Goal: Navigation & Orientation: Find specific page/section

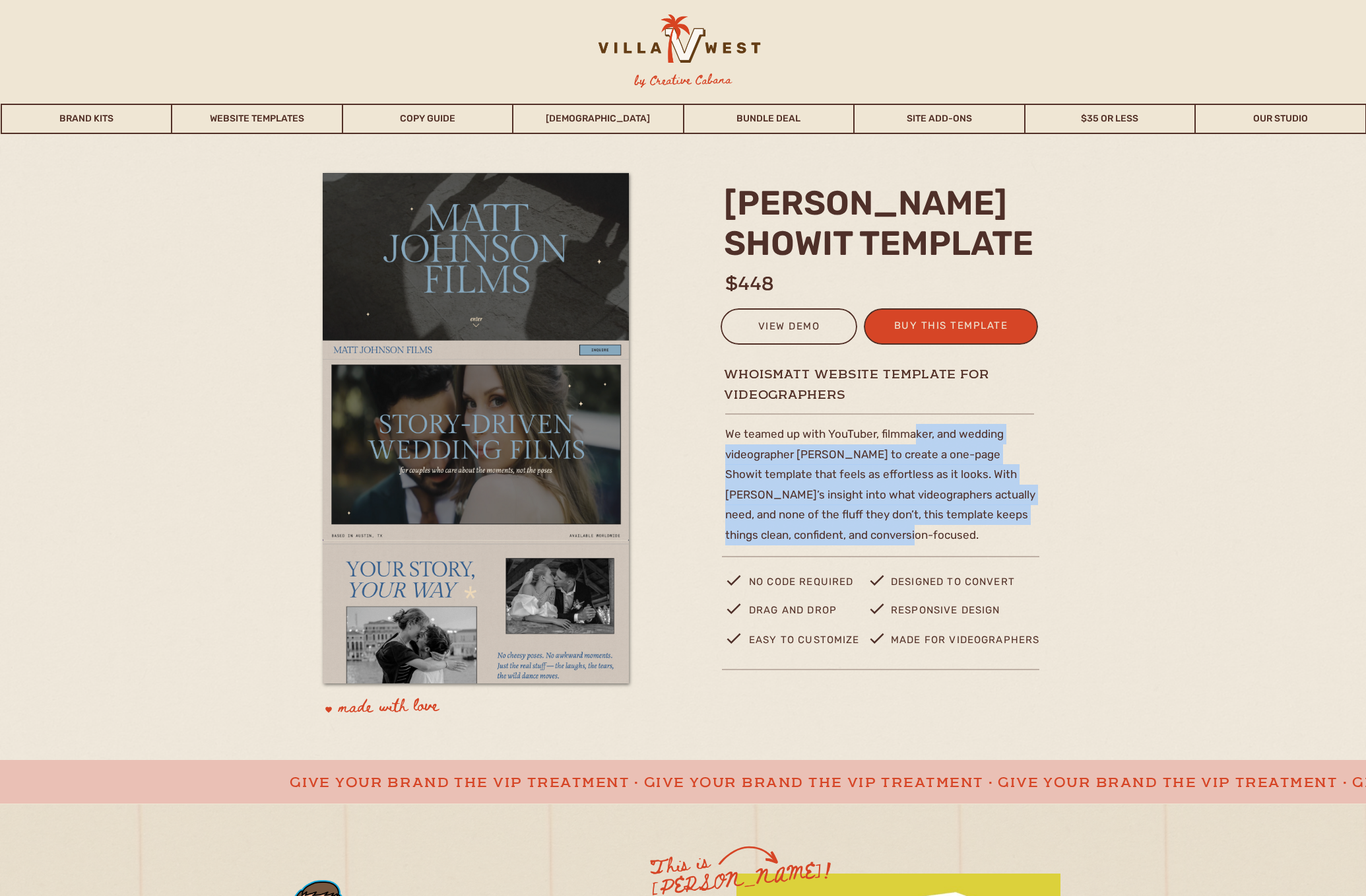
drag, startPoint x: 912, startPoint y: 429, endPoint x: 910, endPoint y: 530, distance: 101.0
click at [907, 528] on p "We teamed up with YouTuber, filmmaker, and wedding videographer Matt Johnson to…" at bounding box center [883, 497] width 315 height 145
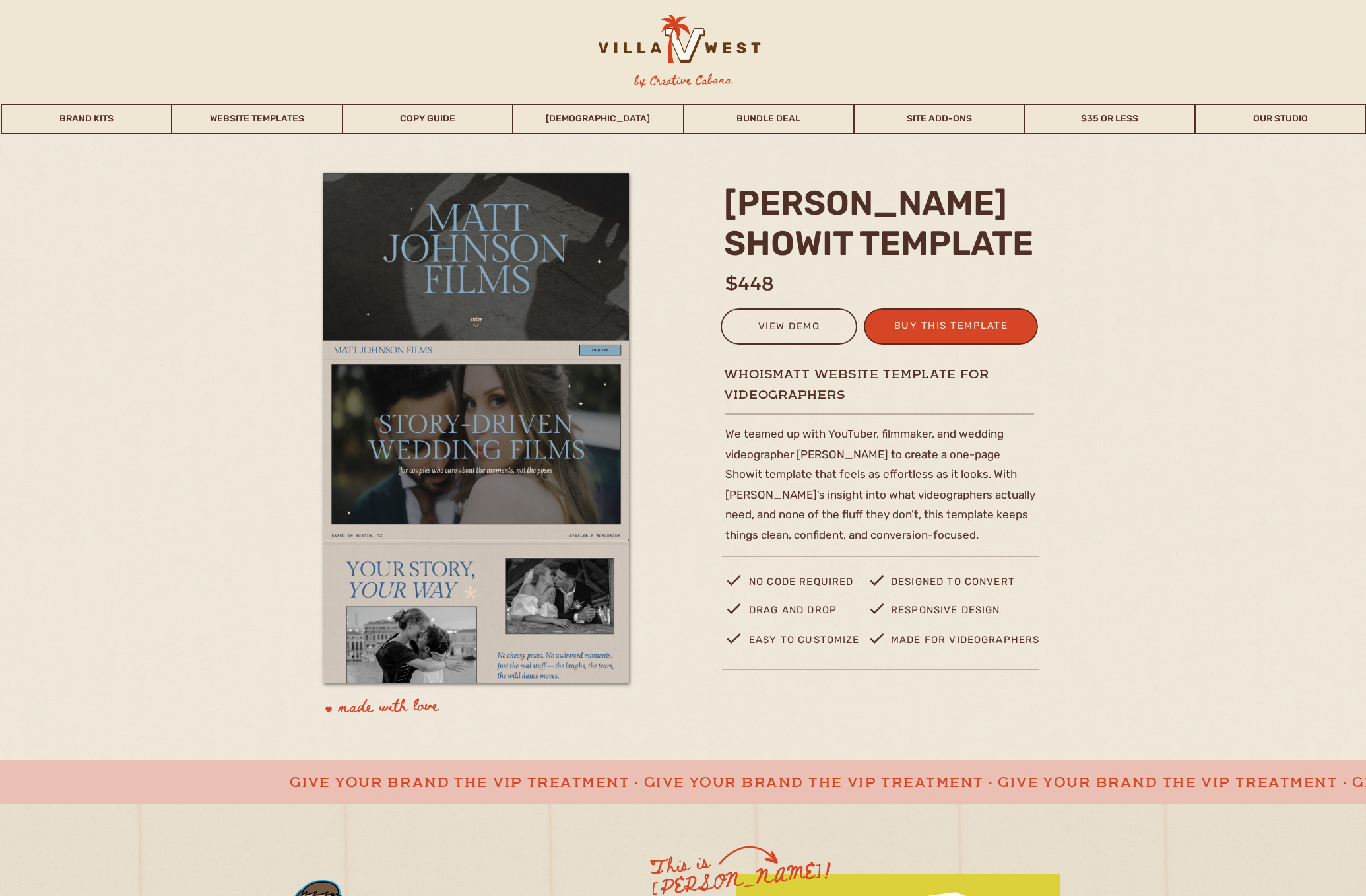
click at [921, 531] on p "We teamed up with YouTuber, filmmaker, and wedding videographer Matt Johnson to…" at bounding box center [883, 497] width 315 height 145
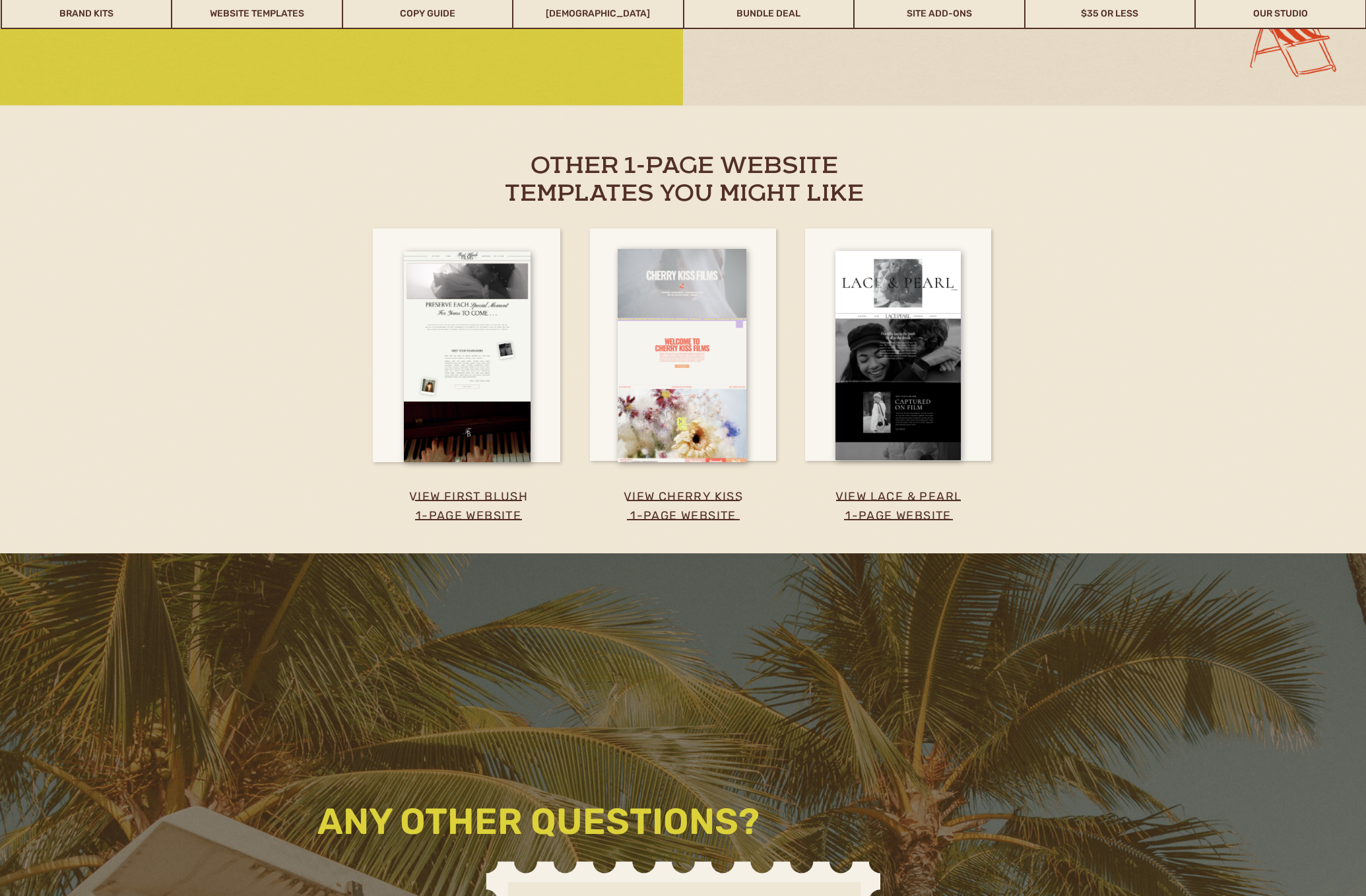
scroll to position [2625, 0]
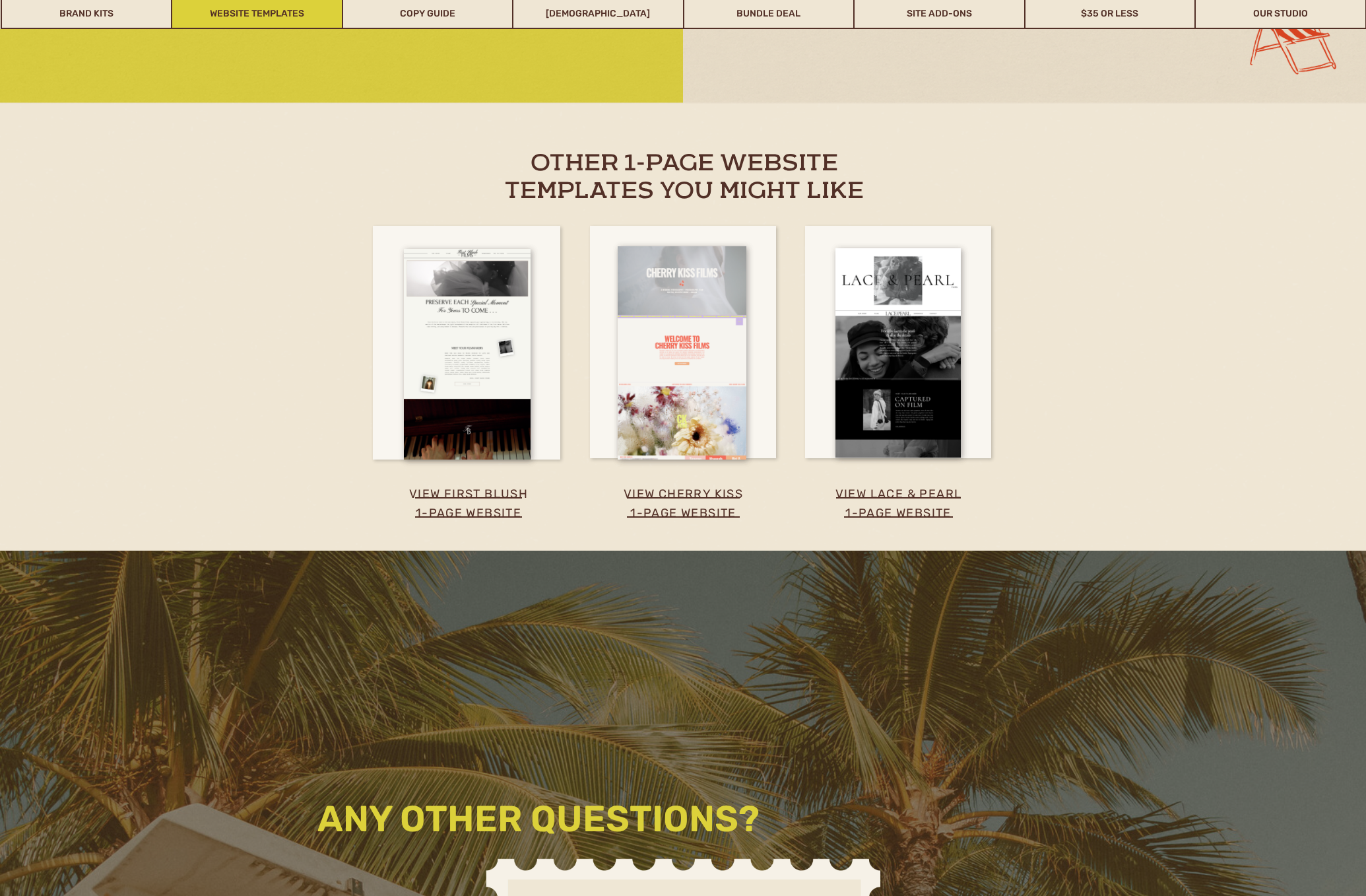
click at [251, 12] on link "Website Templates" at bounding box center [257, 14] width 170 height 30
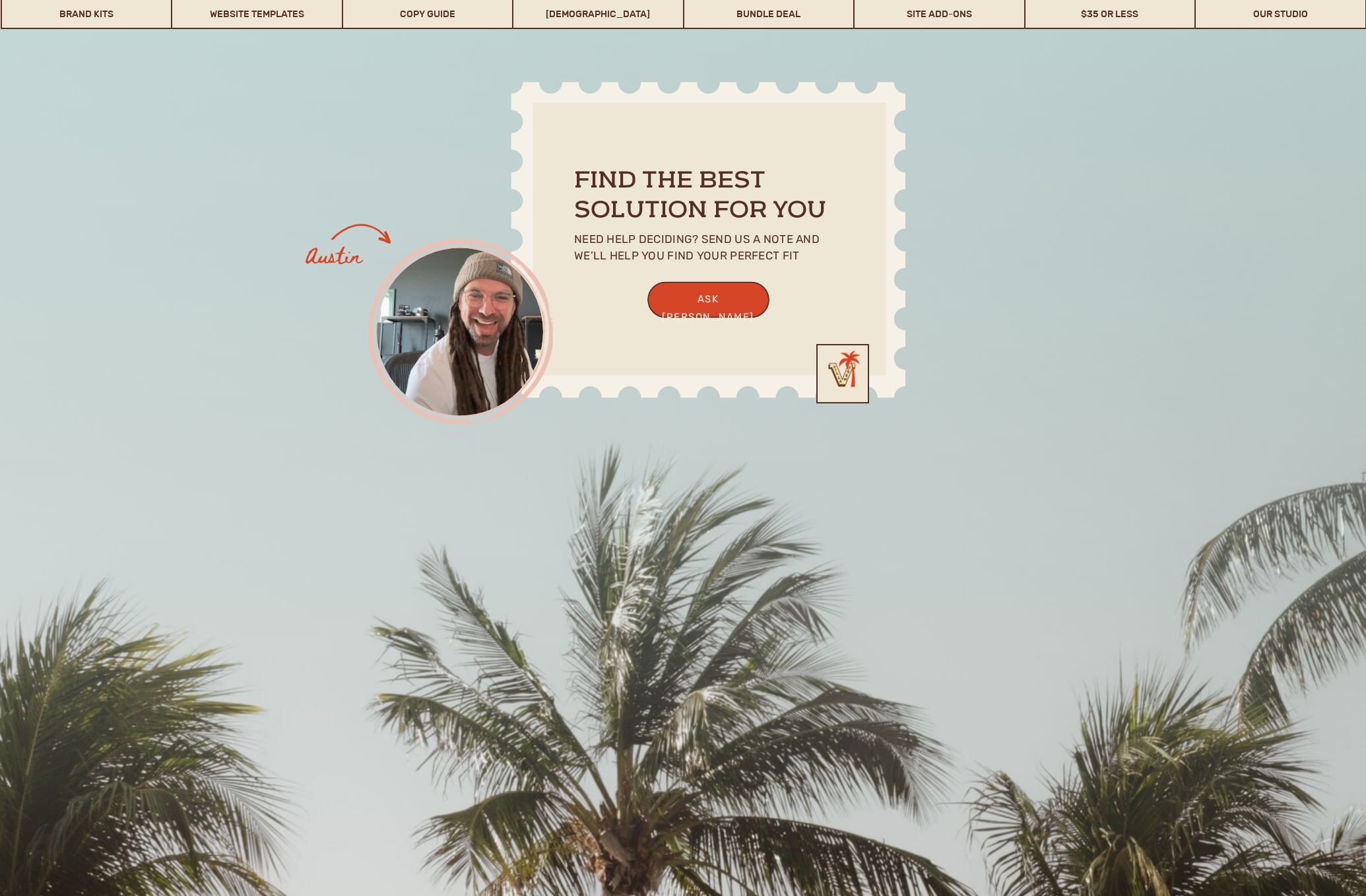
scroll to position [10458, 0]
